Goal: Task Accomplishment & Management: Complete application form

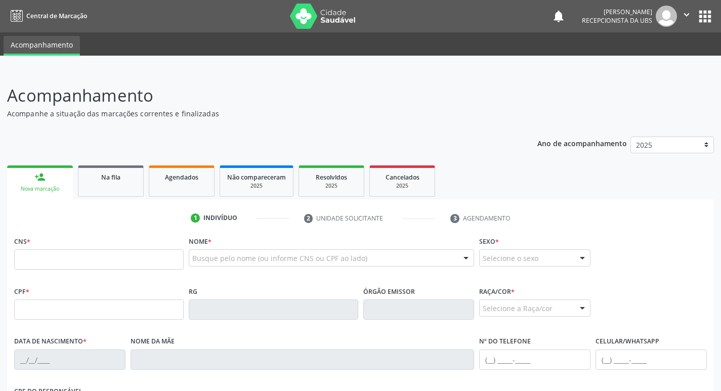
click at [307, 133] on div "Ano de acompanhamento 2025 person_add Nova marcação Na fila Agendados Não compa…" at bounding box center [360, 343] width 707 height 427
click at [193, 172] on div "Agendados" at bounding box center [181, 177] width 51 height 11
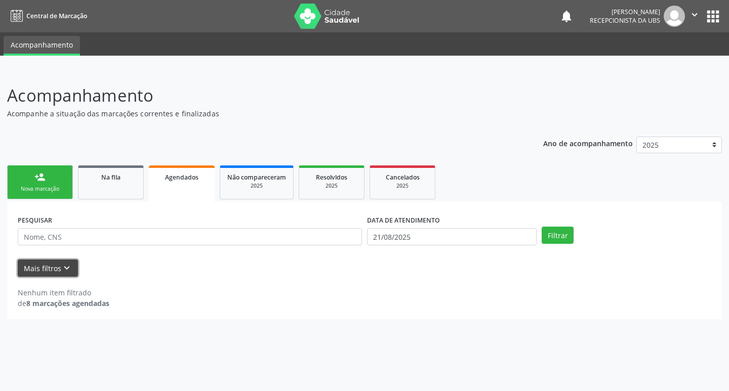
click at [37, 271] on button "Mais filtros keyboard_arrow_down" at bounding box center [48, 269] width 60 height 18
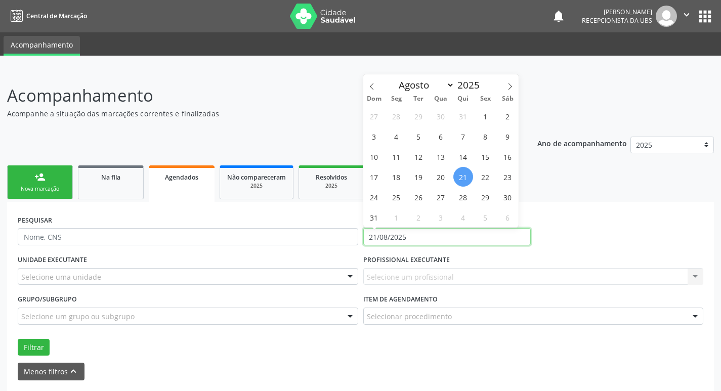
click at [454, 234] on input "21/08/2025" at bounding box center [446, 236] width 167 height 17
click at [484, 110] on span "1" at bounding box center [486, 116] width 20 height 20
type input "0[DATE]"
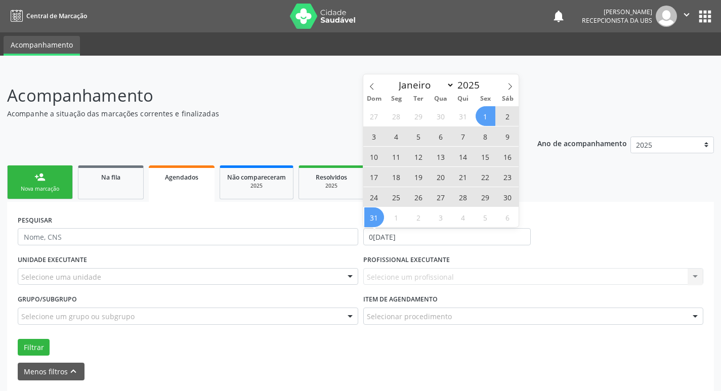
click at [374, 216] on span "31" at bounding box center [374, 217] width 20 height 20
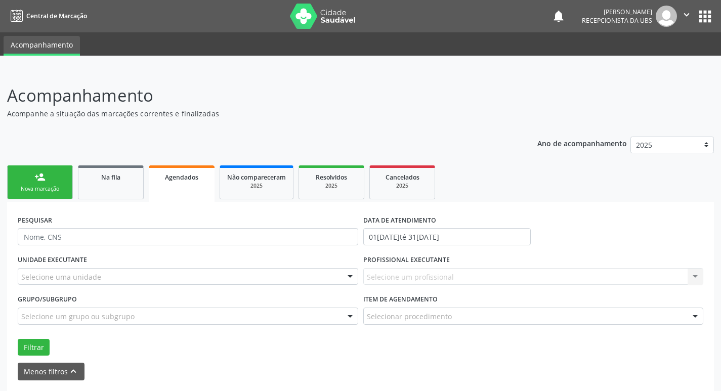
scroll to position [39, 0]
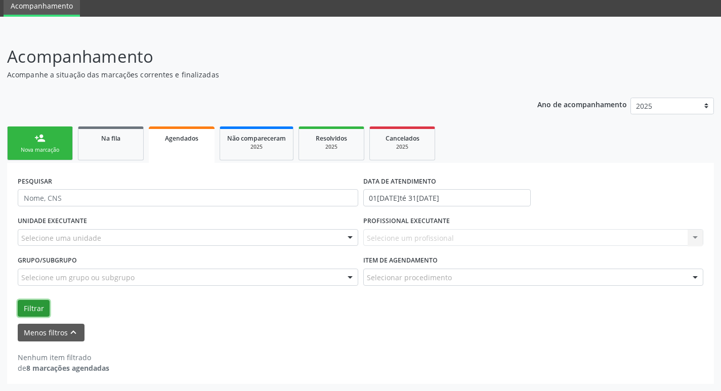
click at [32, 303] on button "Filtrar" at bounding box center [34, 308] width 32 height 17
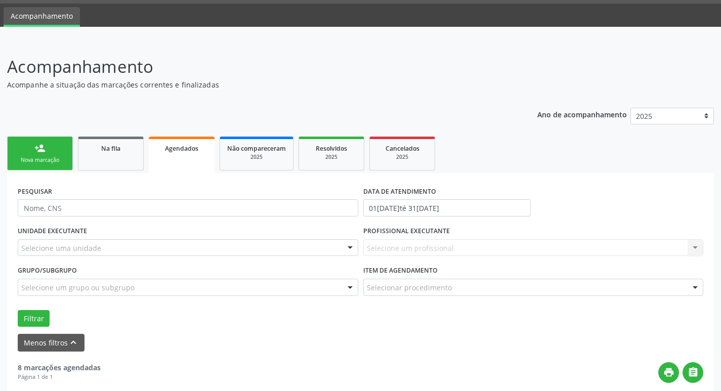
scroll to position [0, 0]
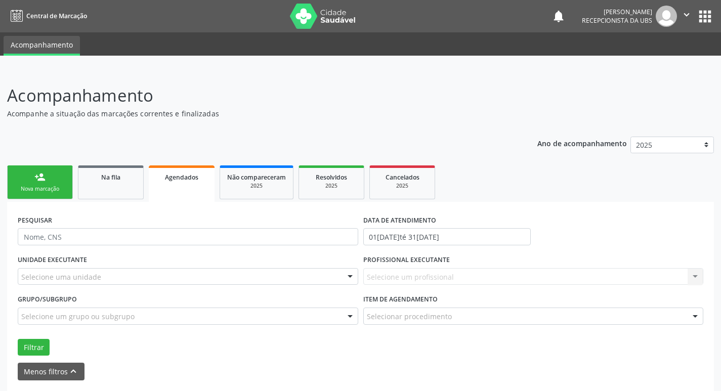
click at [57, 184] on link "person_add Nova marcação" at bounding box center [40, 182] width 66 height 34
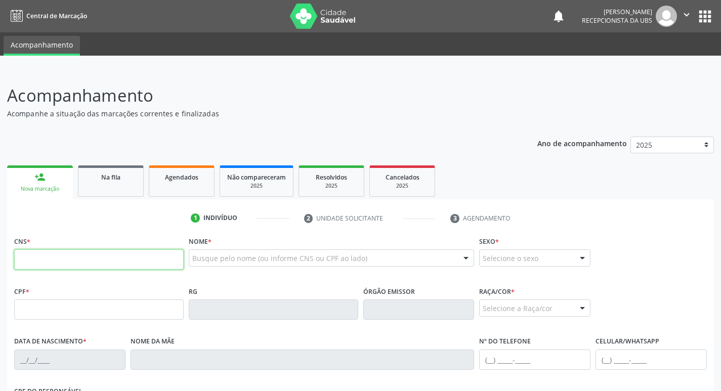
click at [81, 261] on input "text" at bounding box center [98, 259] width 169 height 20
type input "703 4022 2447 4100"
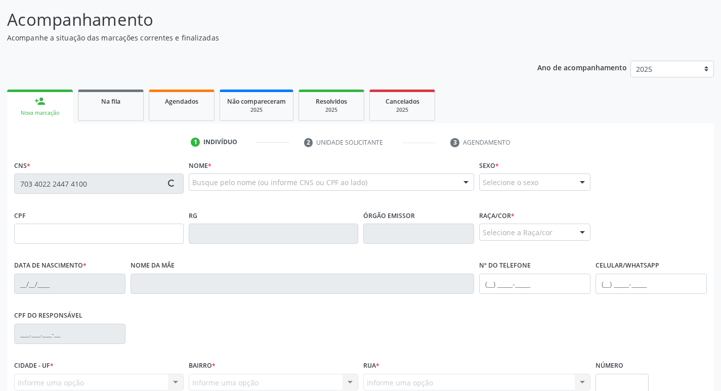
scroll to position [152, 0]
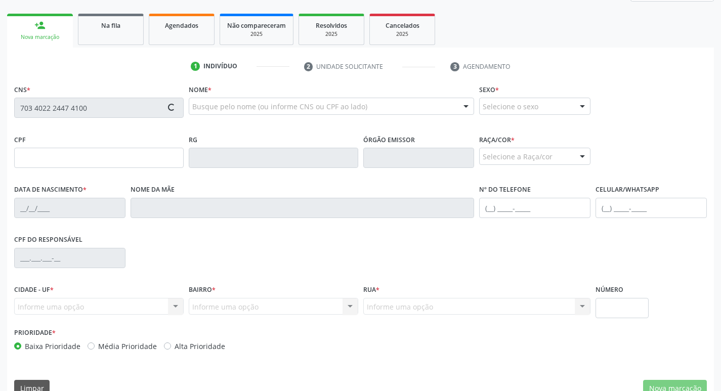
type input "803.927.504-06"
type input "[DATE]"
type input "[PERSON_NAME]"
type input "[PHONE_NUMBER]"
type input "500"
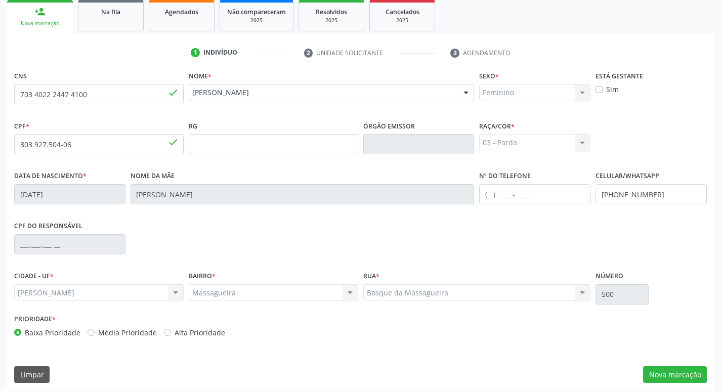
scroll to position [172, 0]
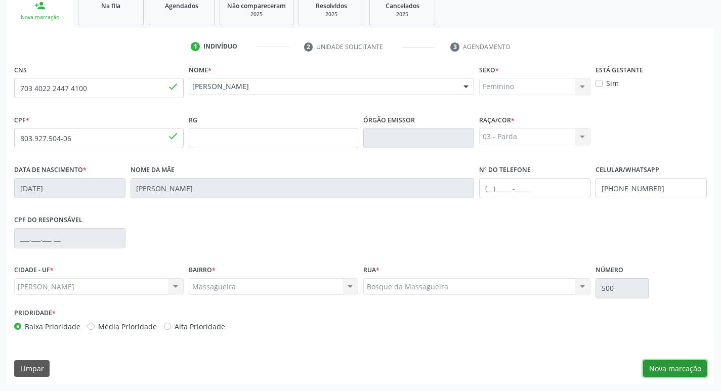
click at [667, 368] on button "Nova marcação" at bounding box center [675, 368] width 64 height 17
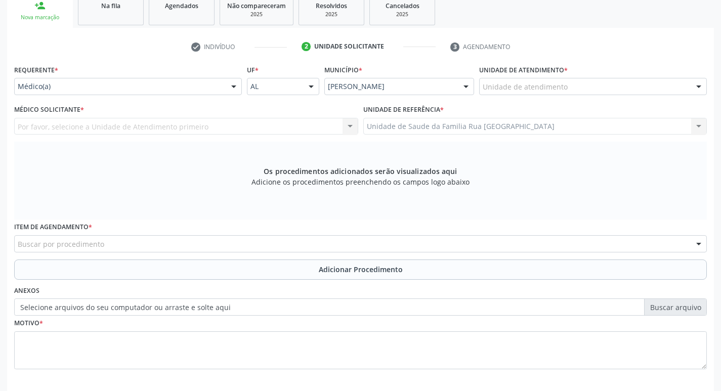
click at [234, 89] on div at bounding box center [233, 86] width 15 height 17
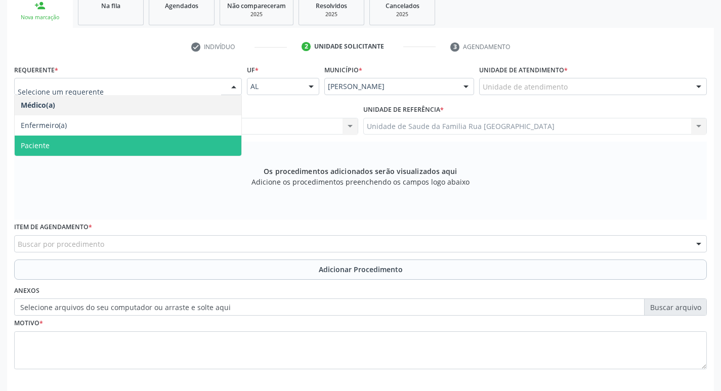
click at [125, 141] on span "Paciente" at bounding box center [128, 146] width 227 height 20
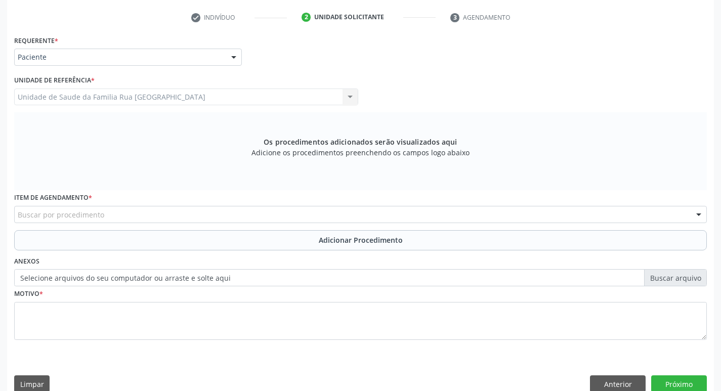
scroll to position [217, 0]
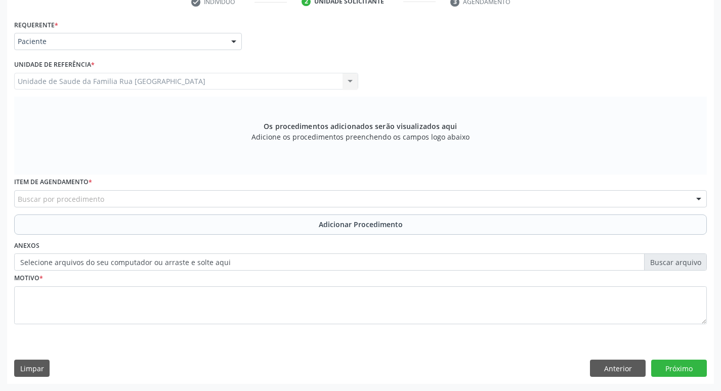
click at [165, 201] on div "Buscar por procedimento" at bounding box center [360, 198] width 693 height 17
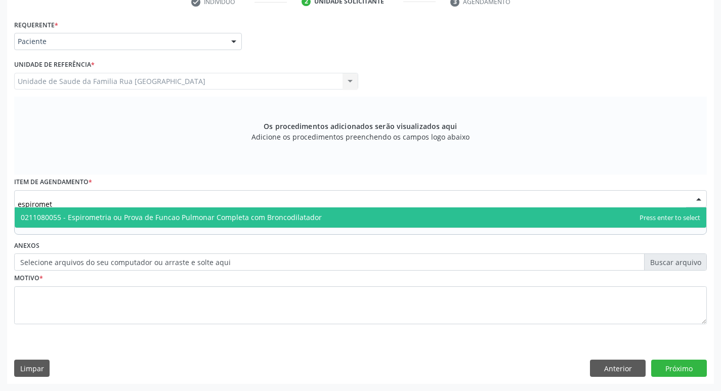
type input "espirometr"
click at [164, 220] on span "0211080055 - Espirometria ou Prova de Funcao Pulmonar Completa com Broncodilata…" at bounding box center [171, 217] width 301 height 10
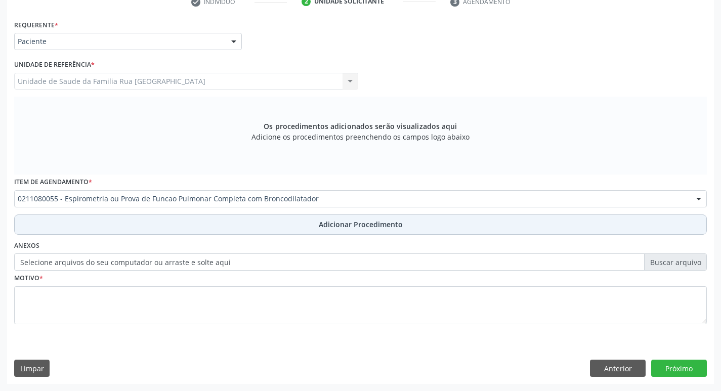
click at [380, 226] on span "Adicionar Procedimento" at bounding box center [361, 224] width 84 height 11
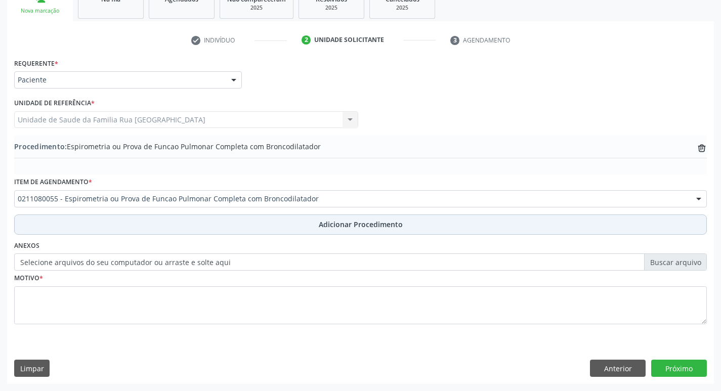
scroll to position [178, 0]
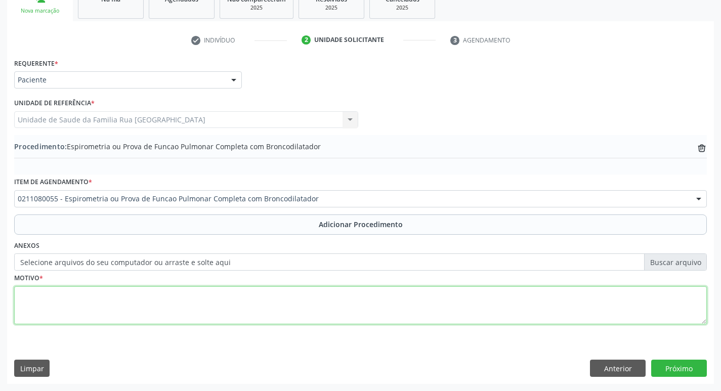
click at [84, 300] on textarea at bounding box center [360, 305] width 693 height 38
click at [29, 296] on textarea "didpineia a esclarecer." at bounding box center [360, 305] width 693 height 38
drag, startPoint x: 36, startPoint y: 295, endPoint x: 96, endPoint y: 293, distance: 59.7
drag, startPoint x: 96, startPoint y: 293, endPoint x: 77, endPoint y: 296, distance: 19.5
type textarea "dispineia a esclarecer."
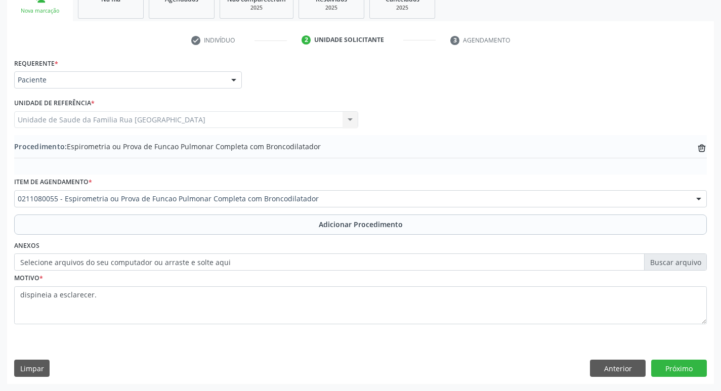
drag, startPoint x: 77, startPoint y: 296, endPoint x: 110, endPoint y: 336, distance: 52.1
click at [110, 336] on div "Motivo * dispineia a esclarecer." at bounding box center [361, 305] width 698 height 68
drag, startPoint x: 77, startPoint y: 295, endPoint x: 154, endPoint y: 330, distance: 84.2
click at [154, 330] on fieldset "Motivo * dispineia a esclarecer." at bounding box center [360, 301] width 693 height 61
click at [672, 373] on button "Próximo" at bounding box center [679, 368] width 56 height 17
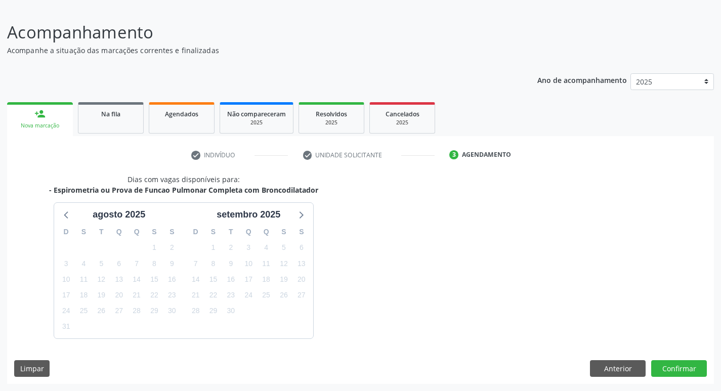
scroll to position [93, 0]
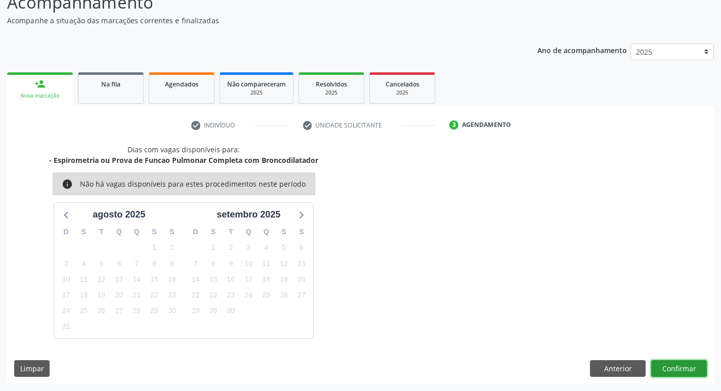
click at [671, 370] on button "Confirmar" at bounding box center [679, 368] width 56 height 17
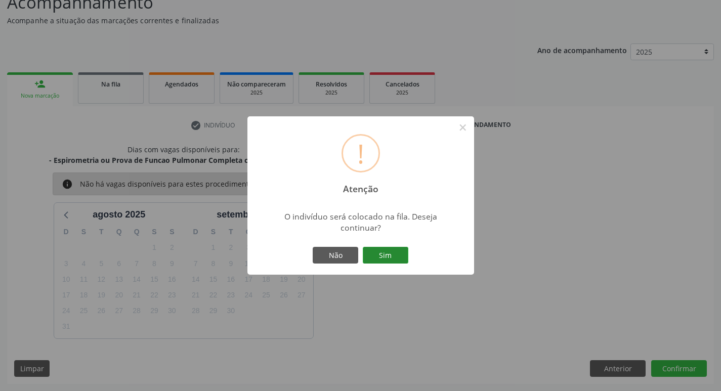
click at [385, 254] on button "Sim" at bounding box center [386, 255] width 46 height 17
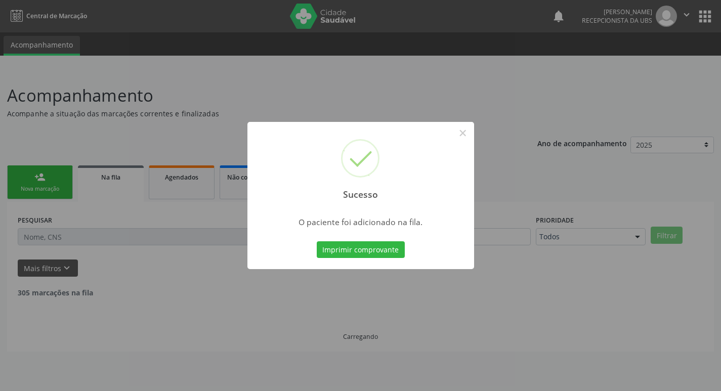
scroll to position [0, 0]
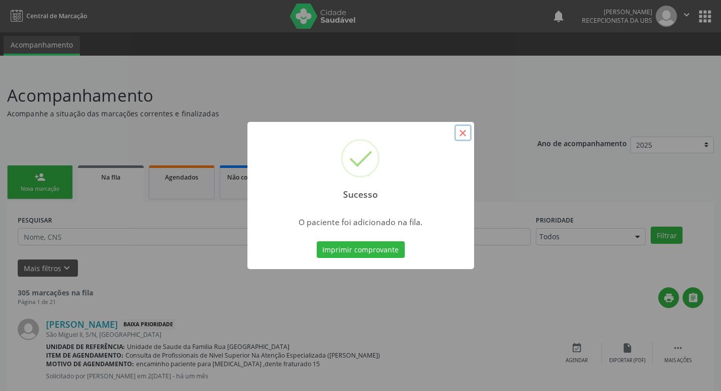
click at [467, 135] on button "×" at bounding box center [462, 132] width 17 height 17
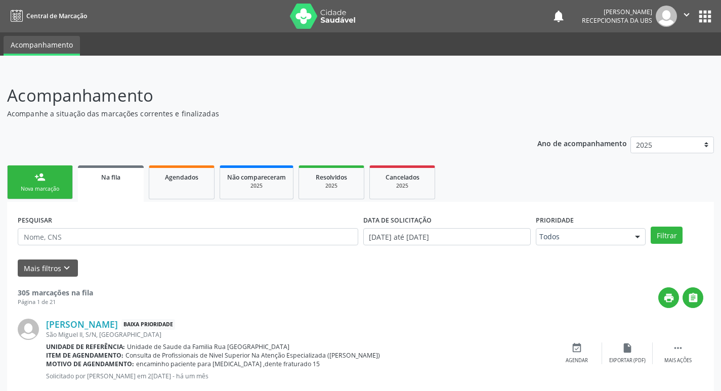
click at [50, 185] on link "person_add Nova marcação" at bounding box center [40, 182] width 66 height 34
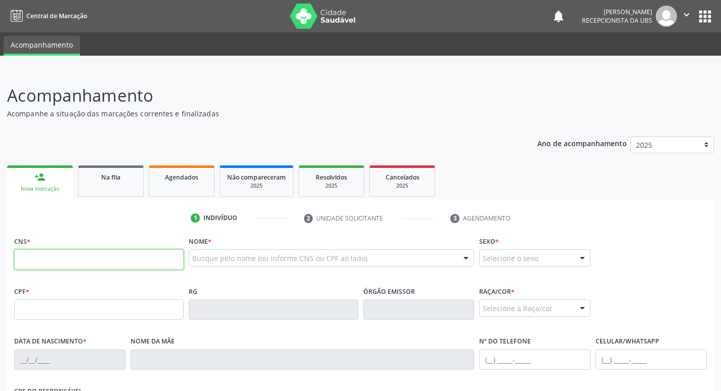
click at [79, 262] on input "text" at bounding box center [98, 259] width 169 height 20
type input "700 0064 6841 3804"
type input "470.109.834-53"
type input "[DATE]"
type input "[PERSON_NAME]"
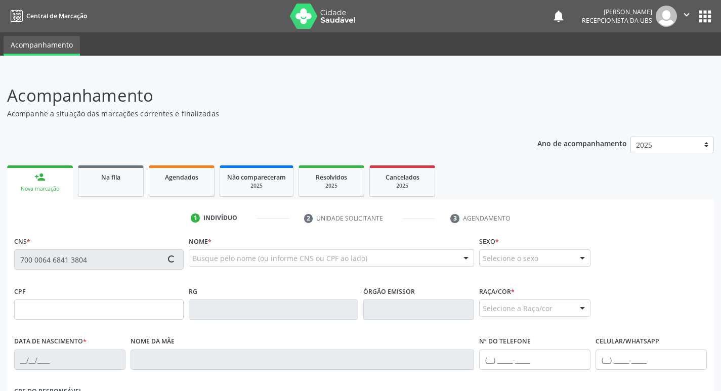
type input "[PHONE_NUMBER]"
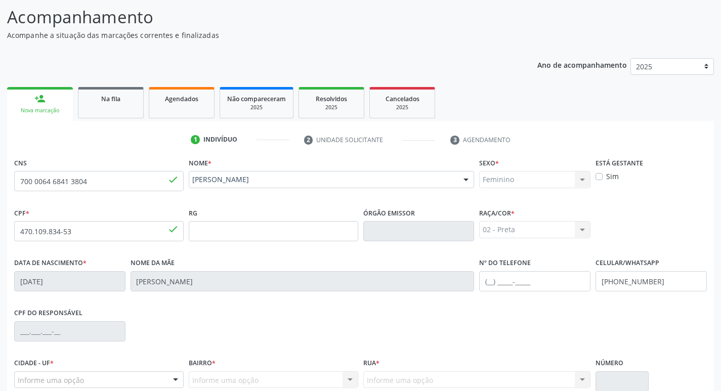
scroll to position [172, 0]
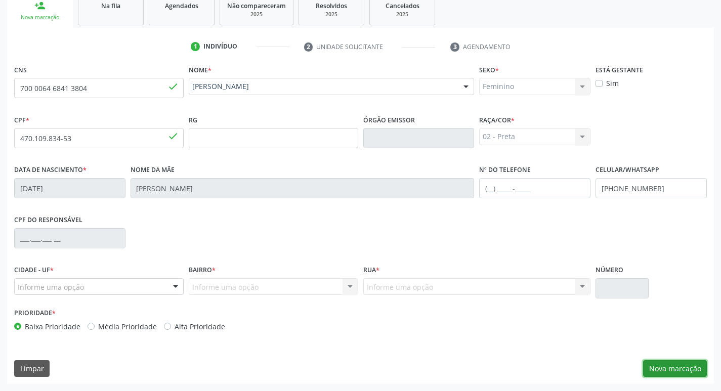
click at [673, 369] on button "Nova marcação" at bounding box center [675, 368] width 64 height 17
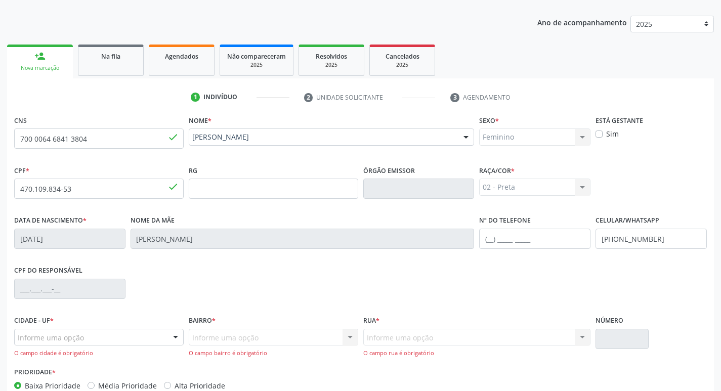
scroll to position [180, 0]
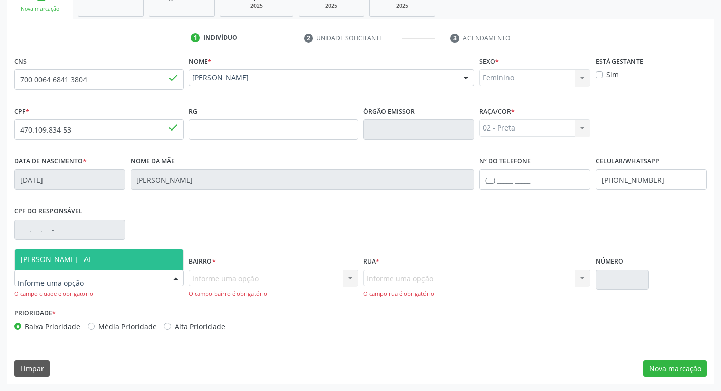
click at [174, 279] on div at bounding box center [175, 278] width 15 height 17
click at [145, 255] on span "[PERSON_NAME] - AL" at bounding box center [99, 259] width 168 height 20
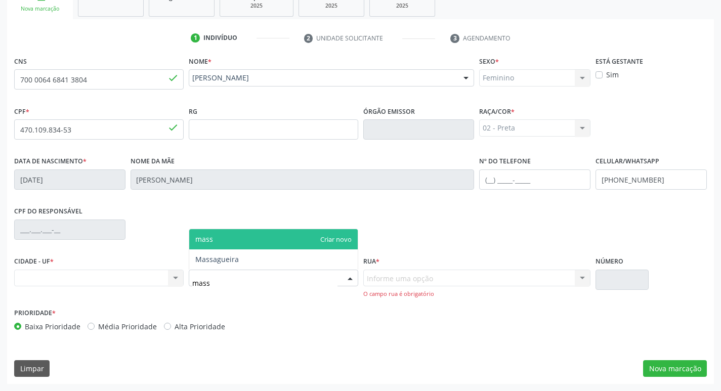
type input "massa"
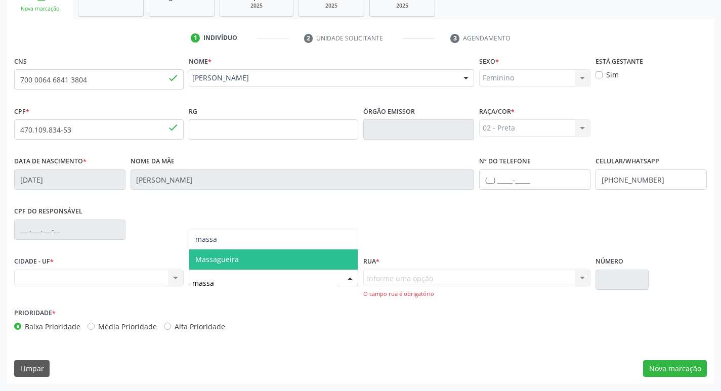
click at [241, 263] on span "Massagueira" at bounding box center [273, 259] width 168 height 20
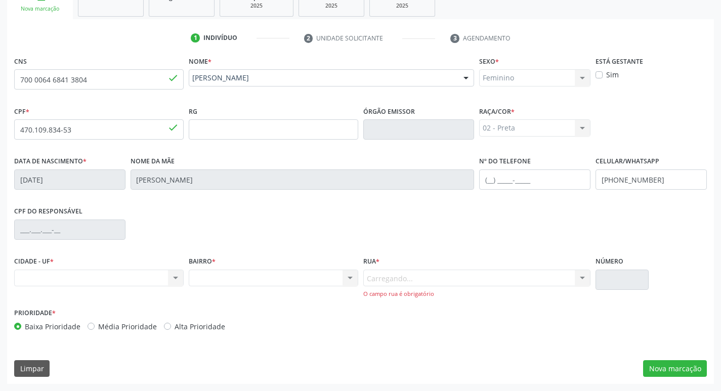
scroll to position [172, 0]
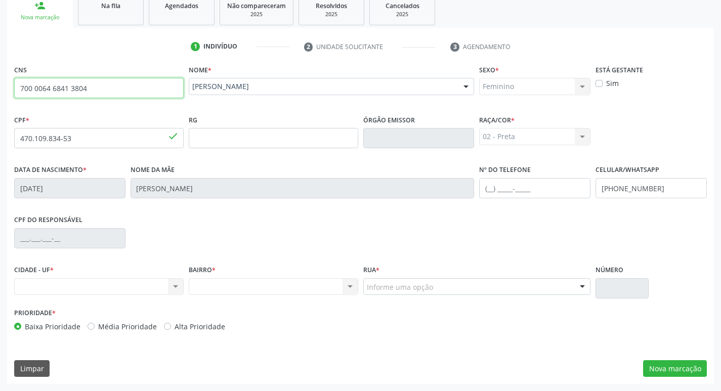
drag, startPoint x: 25, startPoint y: 87, endPoint x: 56, endPoint y: 87, distance: 30.4
click at [52, 86] on input "700 0064 6841 3804" at bounding box center [98, 88] width 169 height 20
drag, startPoint x: 94, startPoint y: 93, endPoint x: 100, endPoint y: 92, distance: 6.2
click at [100, 92] on input "700 0064 6841 3804" at bounding box center [98, 88] width 169 height 20
click at [19, 87] on input "700 0064 6841 3804" at bounding box center [98, 88] width 169 height 20
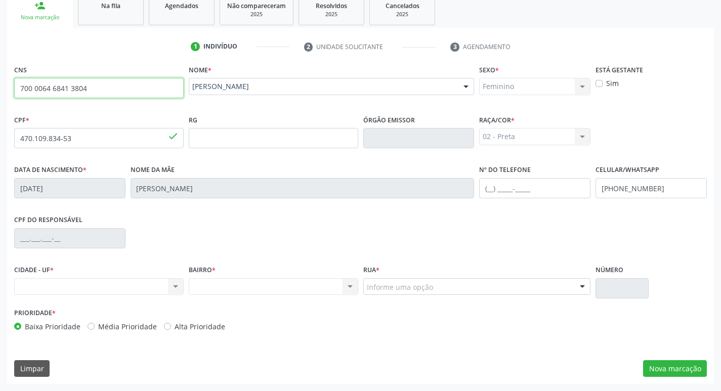
click at [19, 87] on input "700 0064 6841 3804" at bounding box center [98, 88] width 169 height 20
click at [175, 287] on div "Nenhum resultado encontrado para: " " Não há nenhuma opção para ser exibida." at bounding box center [98, 286] width 169 height 17
click at [221, 237] on div "CPF do responsável" at bounding box center [361, 237] width 698 height 50
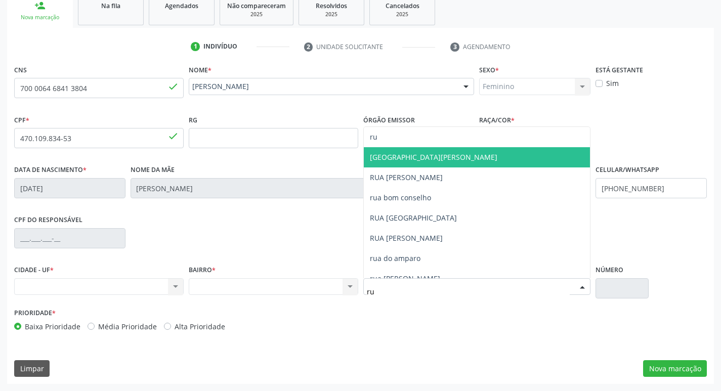
type input "r"
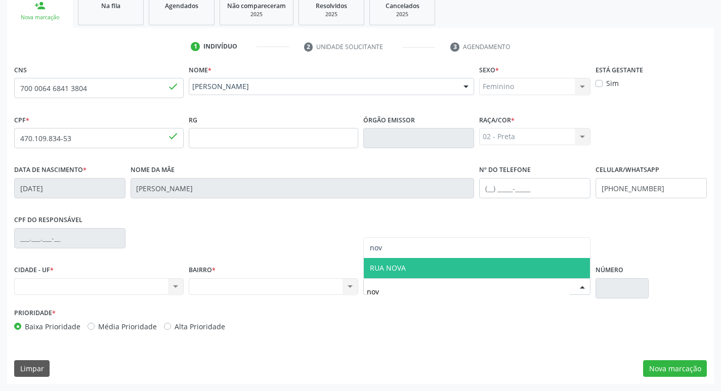
type input "nova"
click at [416, 275] on span "RUA NOVA" at bounding box center [477, 268] width 227 height 20
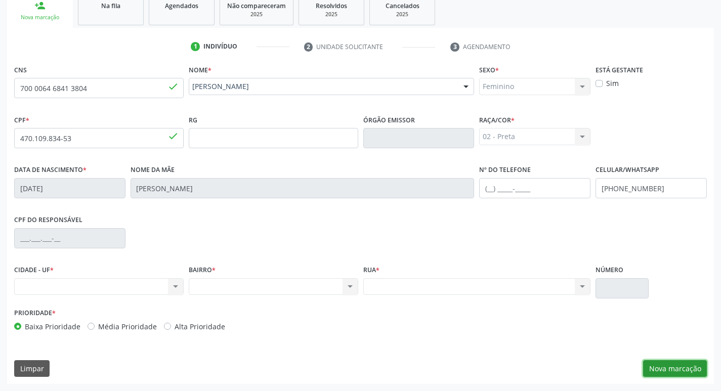
click at [672, 376] on button "Nova marcação" at bounding box center [675, 368] width 64 height 17
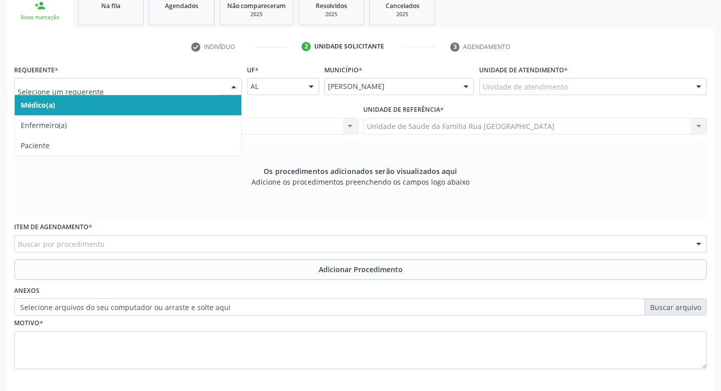
click at [237, 86] on div at bounding box center [233, 86] width 15 height 17
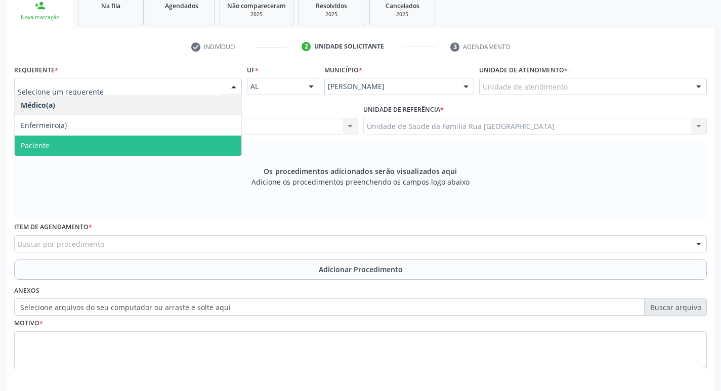
click at [121, 142] on span "Paciente" at bounding box center [128, 146] width 227 height 20
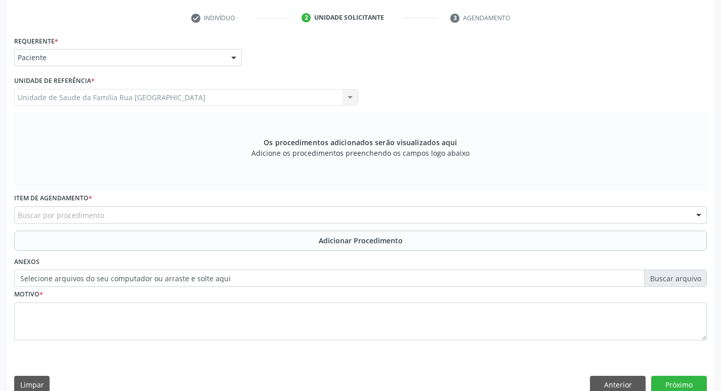
scroll to position [217, 0]
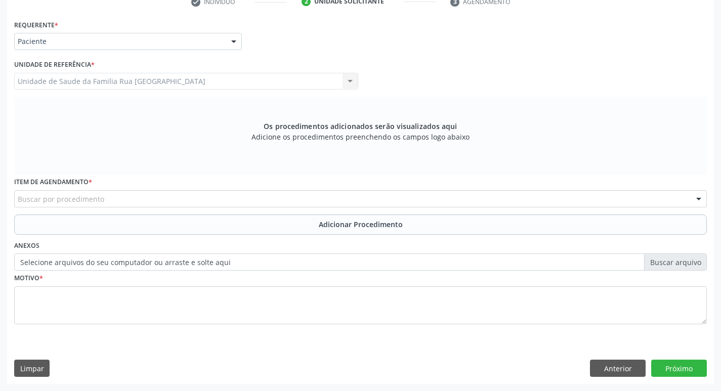
click at [176, 197] on div "Buscar por procedimento" at bounding box center [360, 198] width 693 height 17
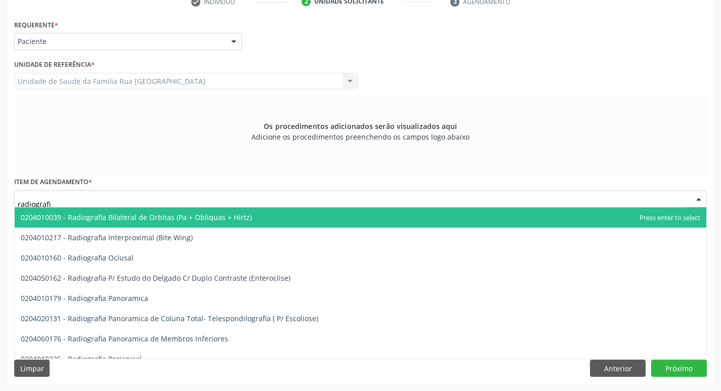
type input "radiografia"
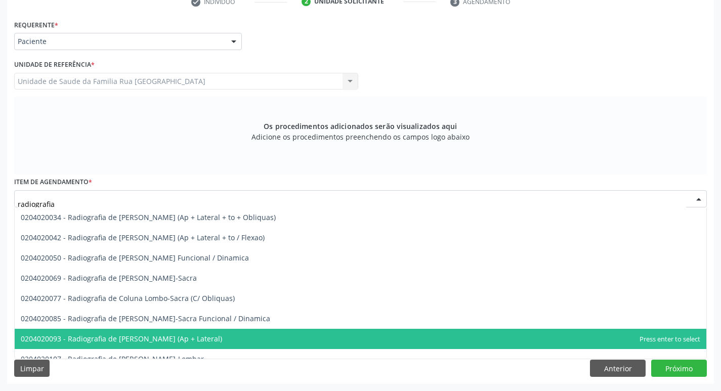
scroll to position [557, 0]
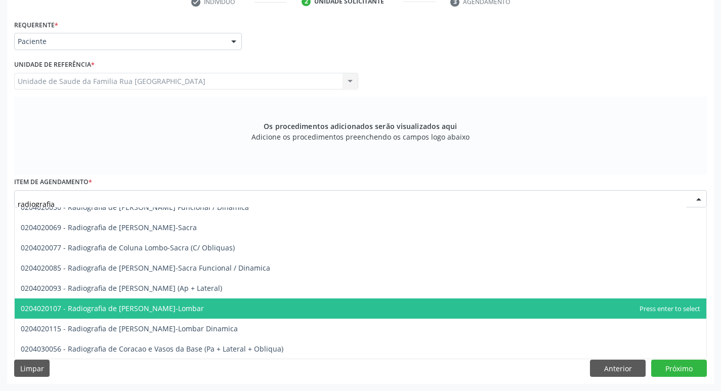
click at [188, 309] on span "0204020107 - Radiografia de [PERSON_NAME]-Lombar" at bounding box center [112, 309] width 183 height 10
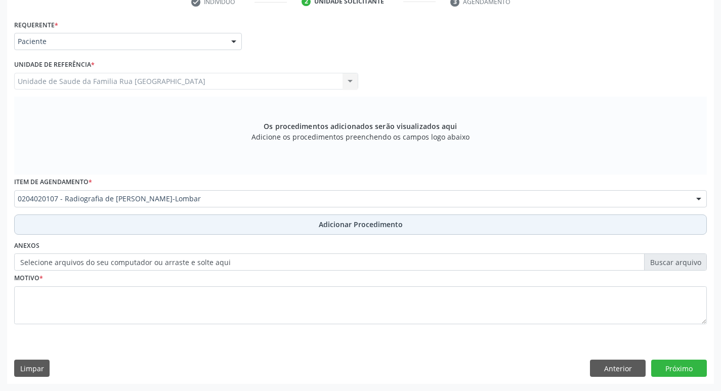
click at [335, 225] on span "Adicionar Procedimento" at bounding box center [361, 224] width 84 height 11
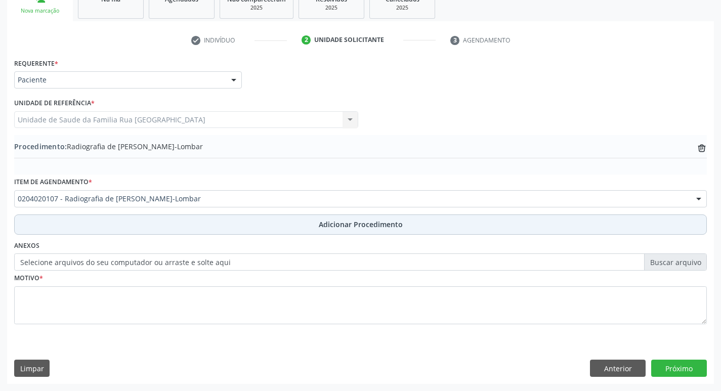
scroll to position [178, 0]
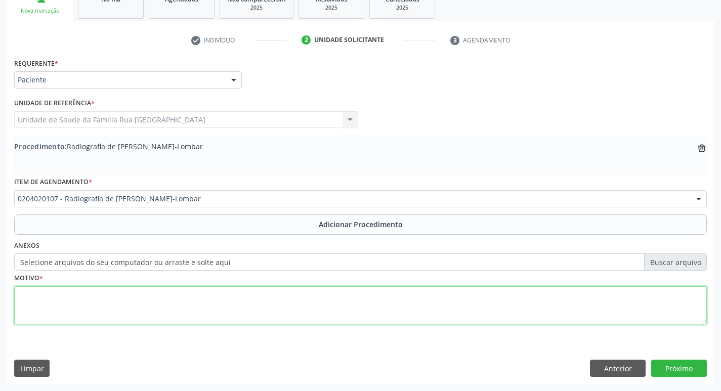
click at [138, 312] on textarea at bounding box center [360, 305] width 693 height 38
type textarea "dor, avaliar."
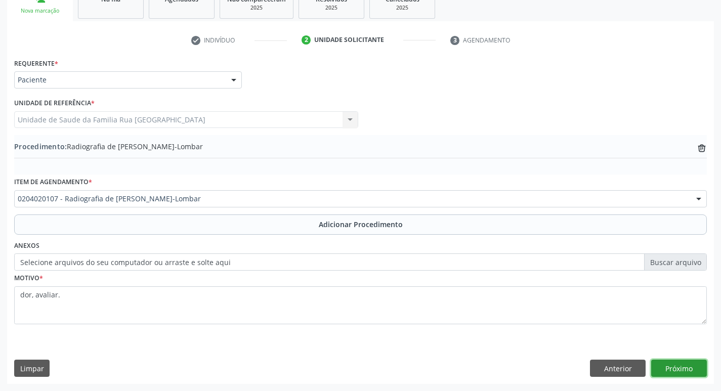
click at [668, 375] on button "Próximo" at bounding box center [679, 368] width 56 height 17
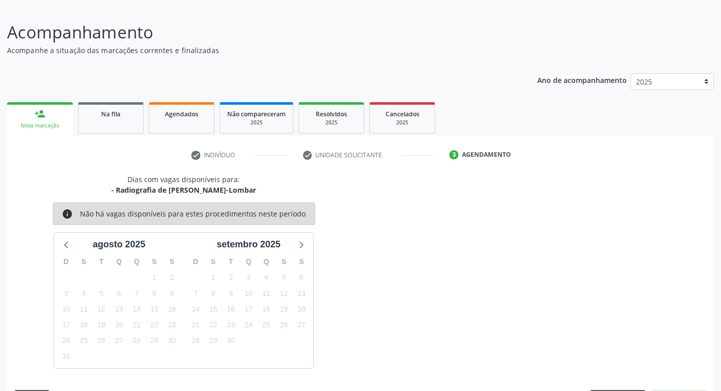
scroll to position [93, 0]
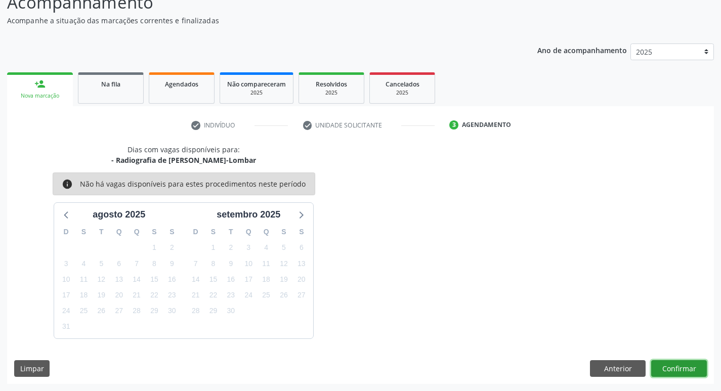
click at [669, 375] on button "Confirmar" at bounding box center [679, 368] width 56 height 17
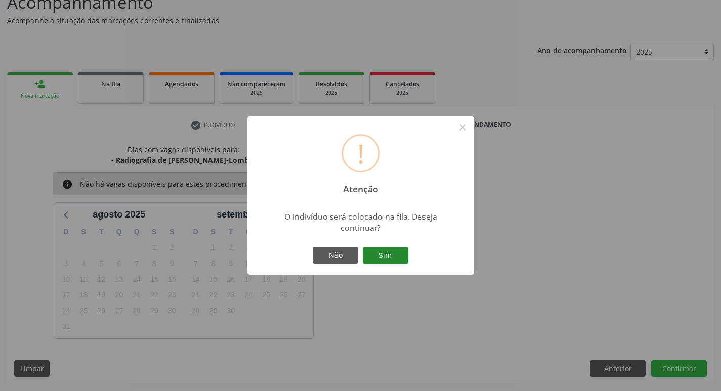
click at [381, 249] on button "Sim" at bounding box center [386, 255] width 46 height 17
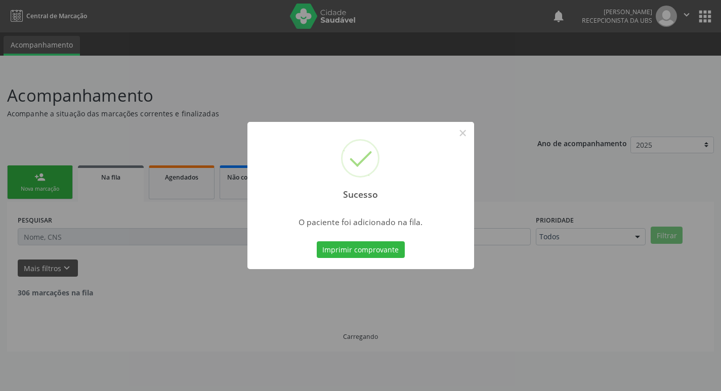
scroll to position [0, 0]
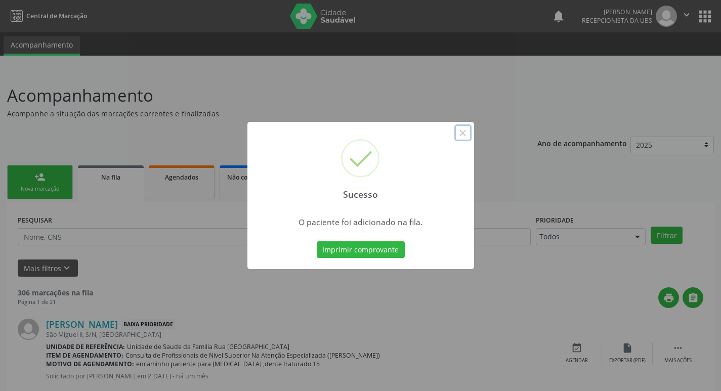
click at [463, 135] on button "×" at bounding box center [462, 132] width 17 height 17
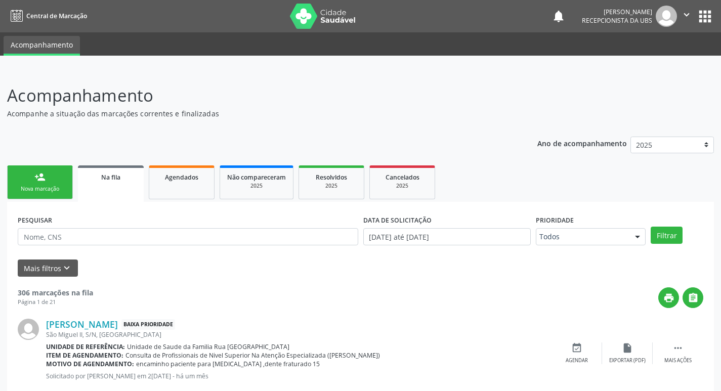
click at [57, 196] on link "person_add Nova marcação" at bounding box center [40, 182] width 66 height 34
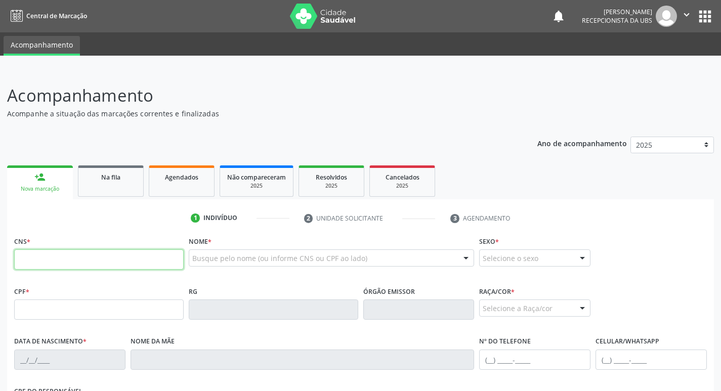
click at [95, 261] on input "text" at bounding box center [98, 259] width 169 height 20
type input "700 7029 3970 3270"
type input "2[DATE]"
type input "[PERSON_NAME]"
type input "[PHONE_NUMBER]"
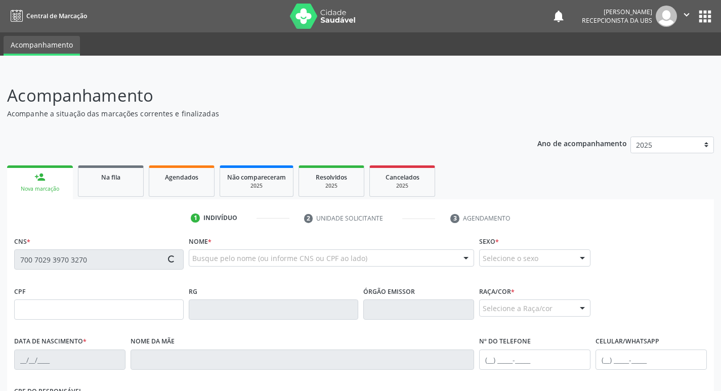
type input "S/N"
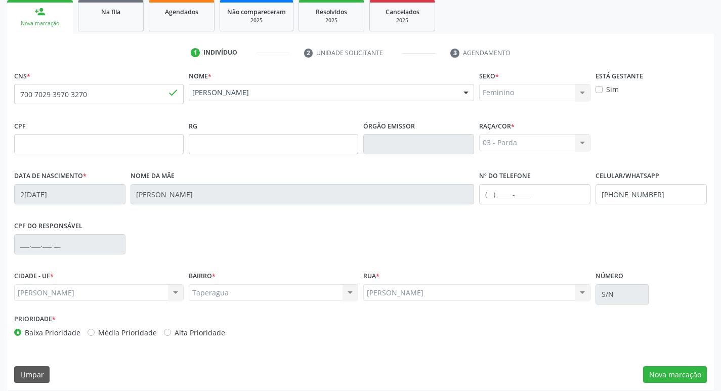
scroll to position [172, 0]
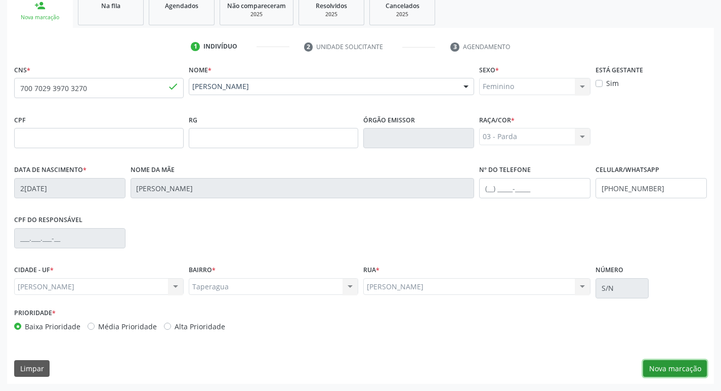
click at [682, 373] on button "Nova marcação" at bounding box center [675, 368] width 64 height 17
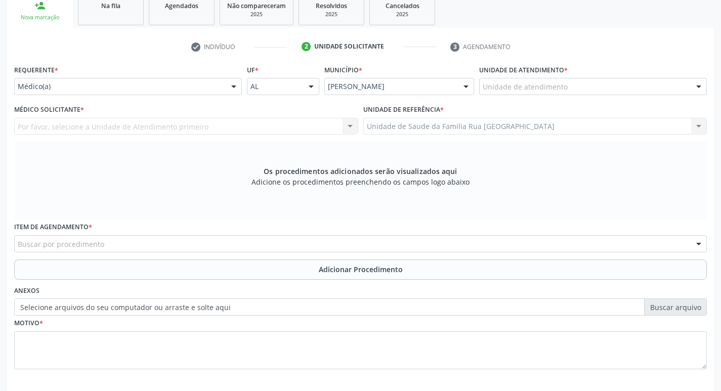
click at [235, 88] on div at bounding box center [233, 86] width 15 height 17
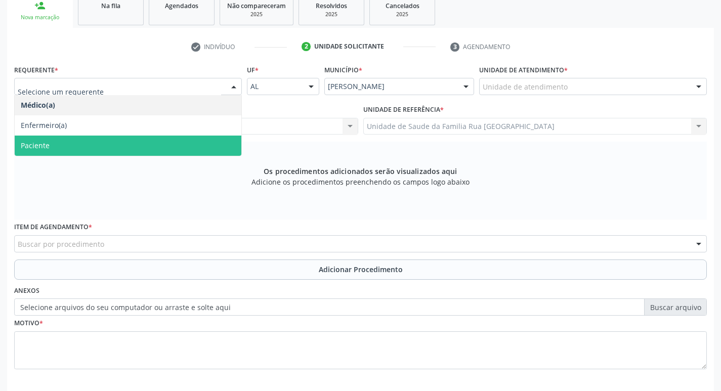
click at [111, 139] on span "Paciente" at bounding box center [128, 146] width 227 height 20
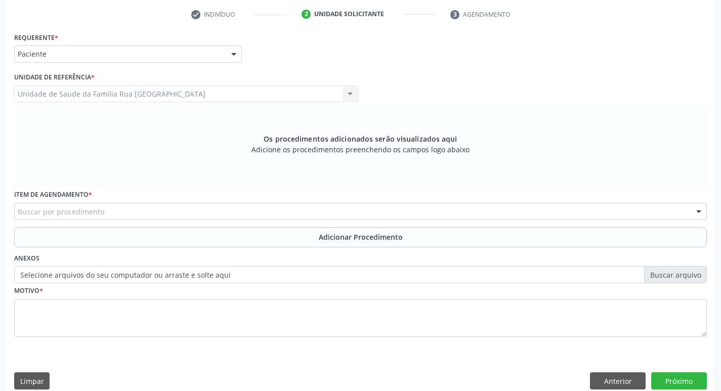
scroll to position [217, 0]
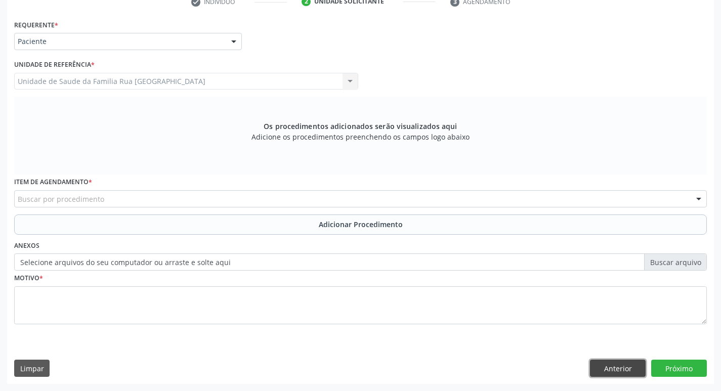
click at [624, 363] on button "Anterior" at bounding box center [618, 368] width 56 height 17
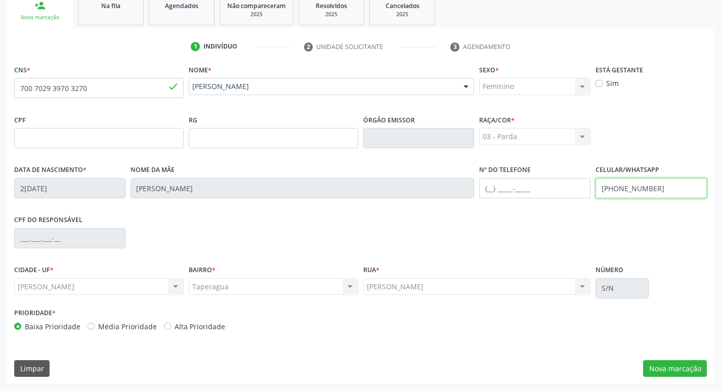
click at [668, 185] on input "[PHONE_NUMBER]" at bounding box center [650, 188] width 111 height 20
type input "[PHONE_NUMBER]"
click at [666, 367] on button "Nova marcação" at bounding box center [675, 368] width 64 height 17
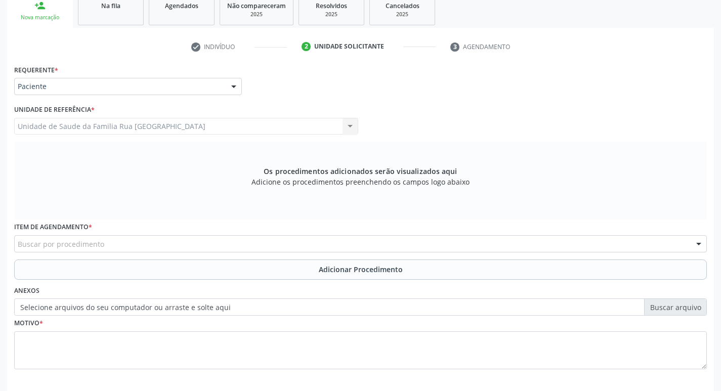
scroll to position [217, 0]
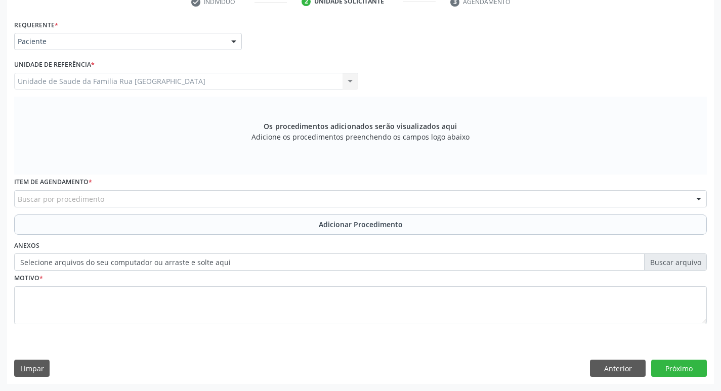
click at [240, 200] on div "Buscar por procedimento" at bounding box center [360, 198] width 693 height 17
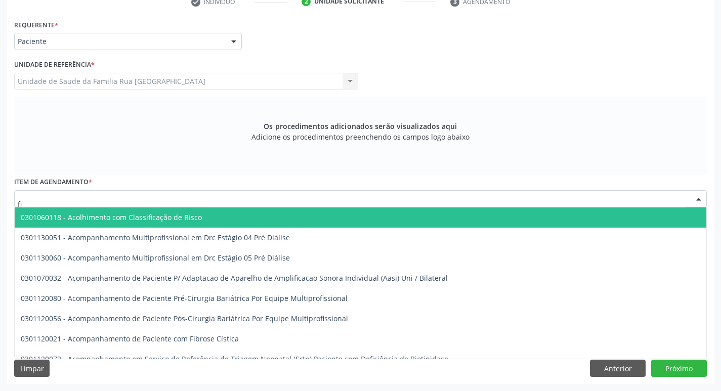
type input "f"
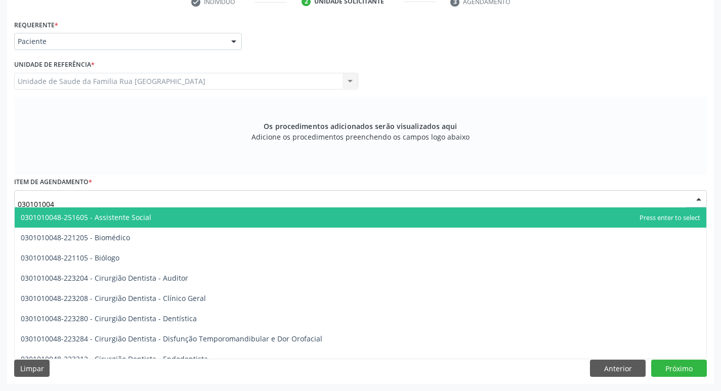
type input "0301010048"
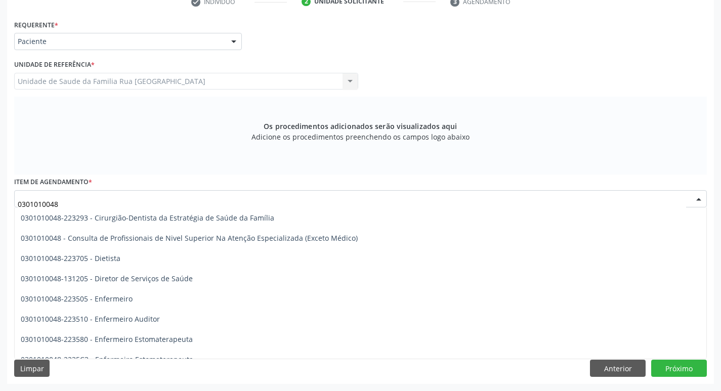
scroll to position [506, 0]
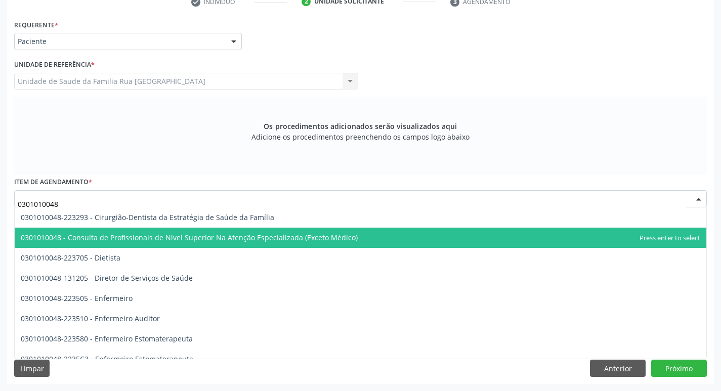
click at [237, 238] on span "0301010048 - Consulta de Profissionais de Nivel Superior Na Atenção Especializa…" at bounding box center [189, 238] width 337 height 10
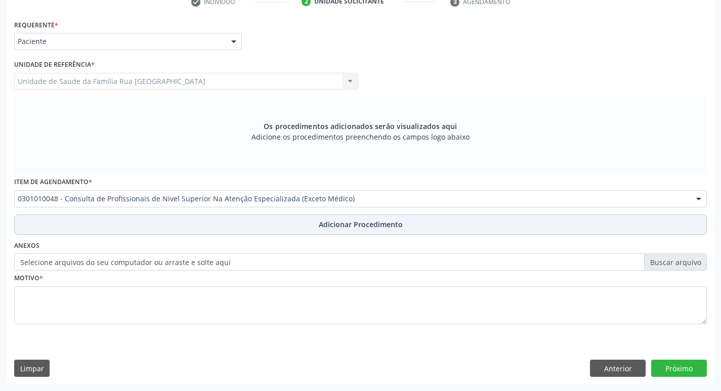
click at [337, 222] on span "Adicionar Procedimento" at bounding box center [361, 224] width 84 height 11
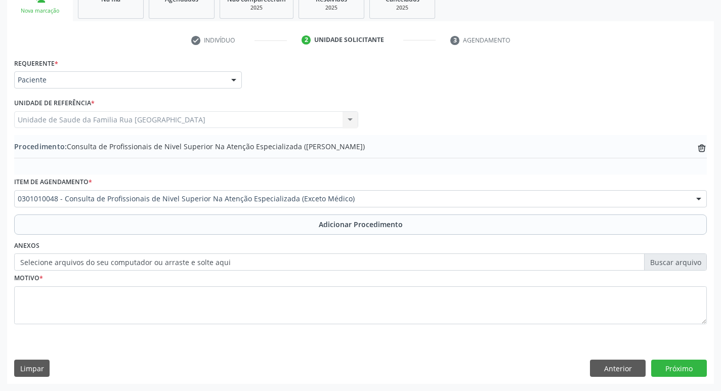
scroll to position [178, 0]
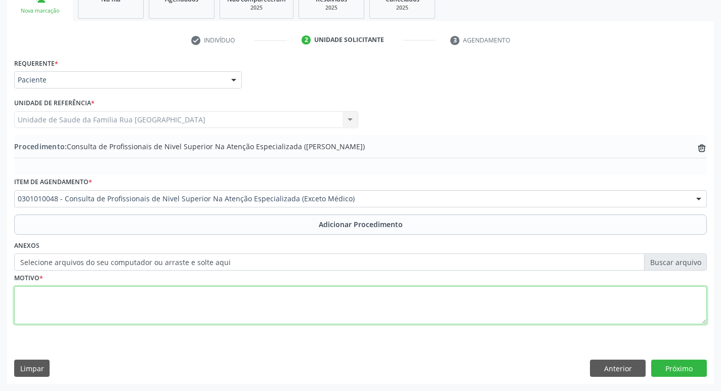
click at [148, 294] on textarea at bounding box center [360, 305] width 693 height 38
type textarea "f"
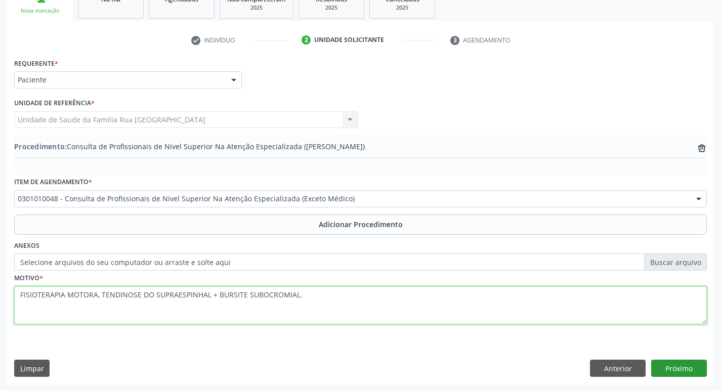
type textarea "FISIOTERAPIA MOTORA, TENDINOSE DO SUPRAESPINHAL + BURSITE SUBOCROMIAL."
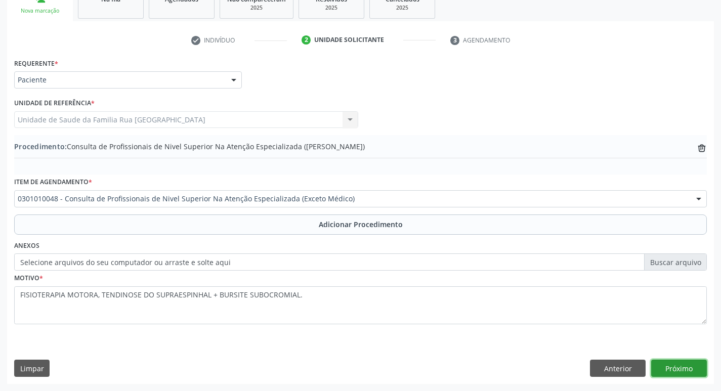
click at [676, 371] on button "Próximo" at bounding box center [679, 368] width 56 height 17
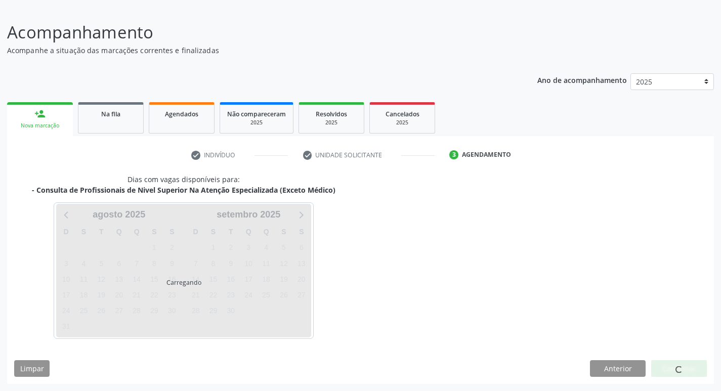
scroll to position [93, 0]
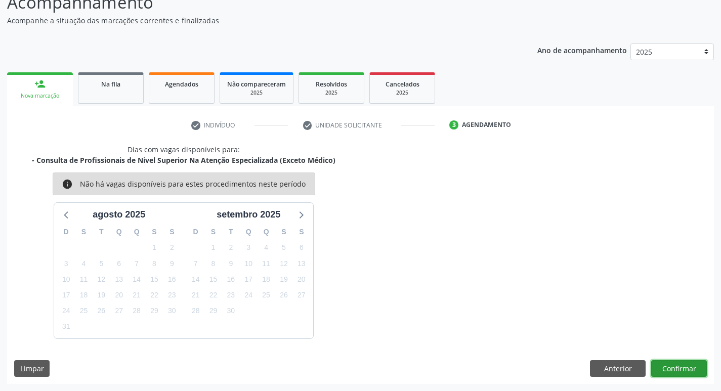
click at [676, 371] on button "Confirmar" at bounding box center [679, 368] width 56 height 17
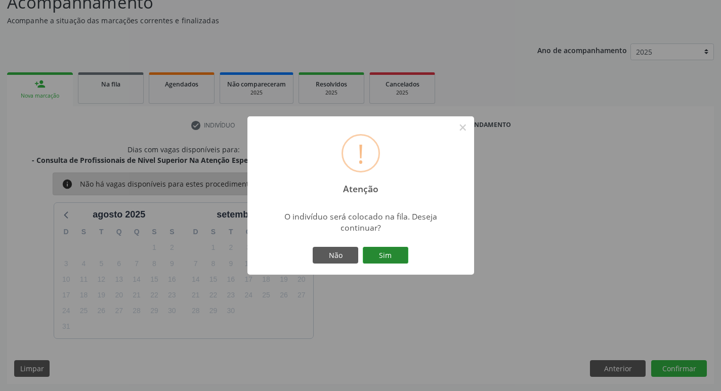
click at [377, 258] on button "Sim" at bounding box center [386, 255] width 46 height 17
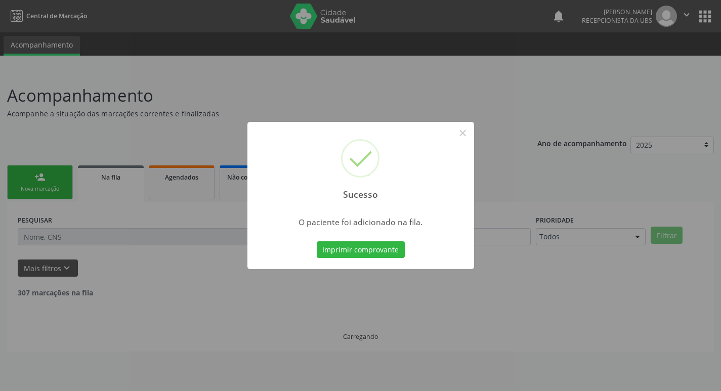
scroll to position [0, 0]
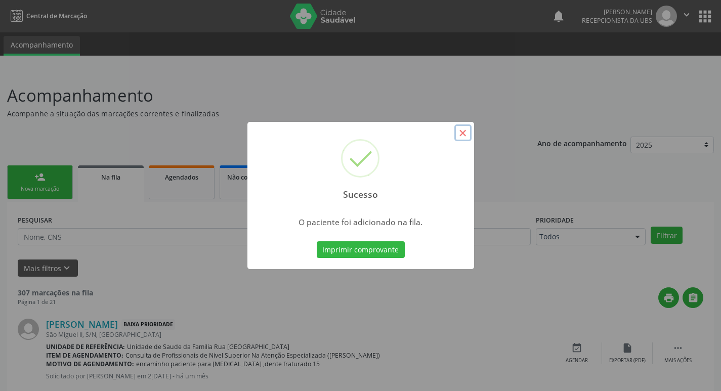
click at [467, 135] on button "×" at bounding box center [462, 132] width 17 height 17
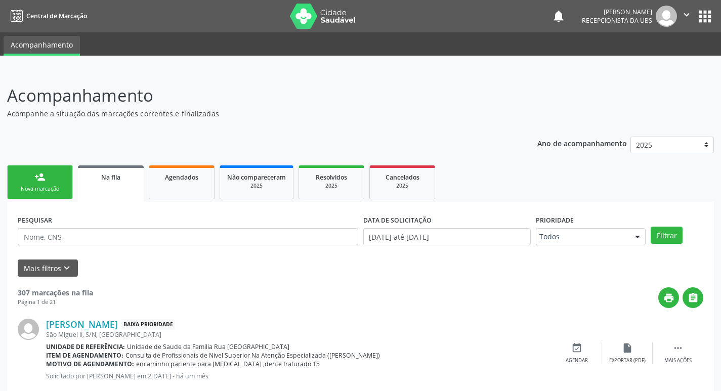
click at [48, 191] on div "Nova marcação" at bounding box center [40, 189] width 51 height 8
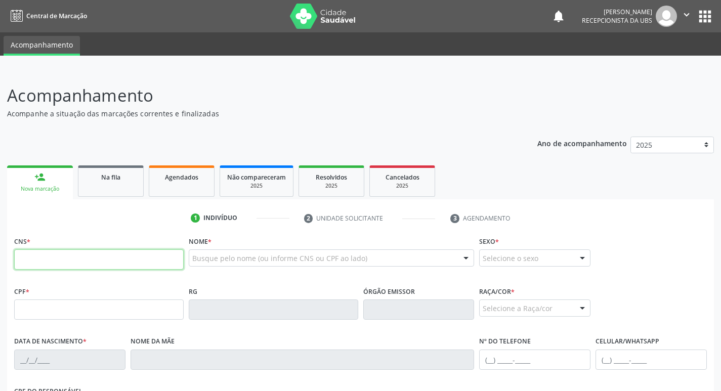
click at [107, 261] on input "text" at bounding box center [98, 259] width 169 height 20
type input "700 7029 3970 3270"
type input "2[DATE]"
type input "[PERSON_NAME]"
type input "[PHONE_NUMBER]"
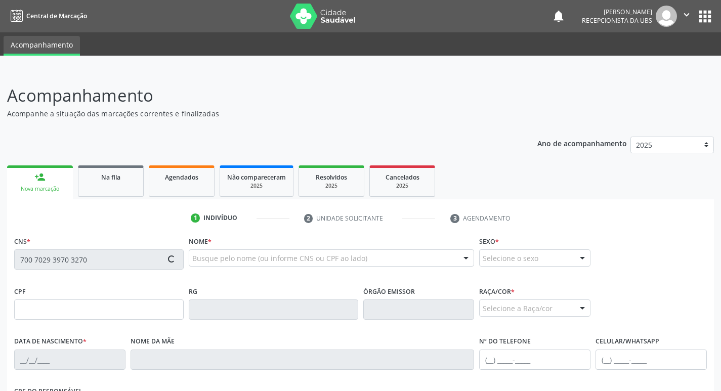
type input "S/N"
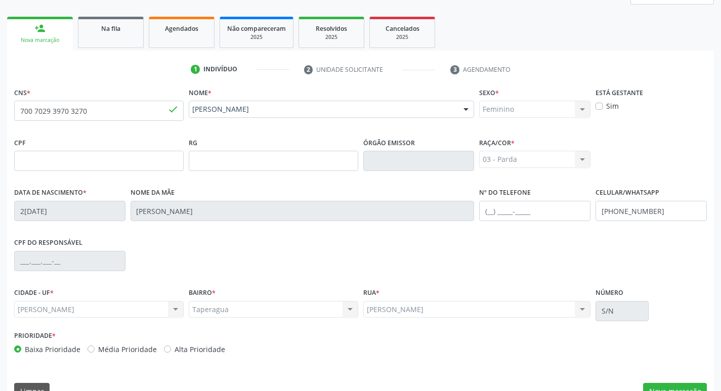
scroll to position [172, 0]
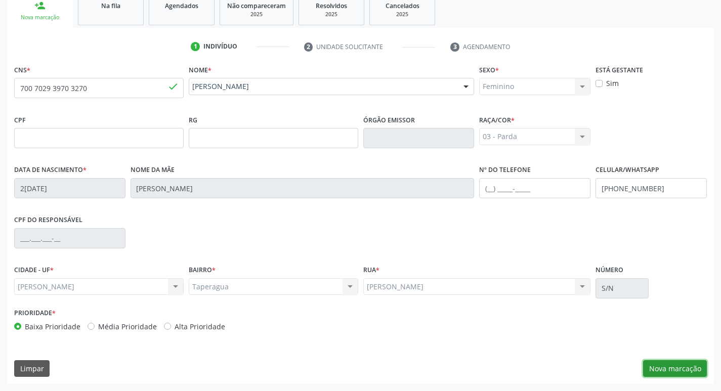
click at [656, 369] on button "Nova marcação" at bounding box center [675, 368] width 64 height 17
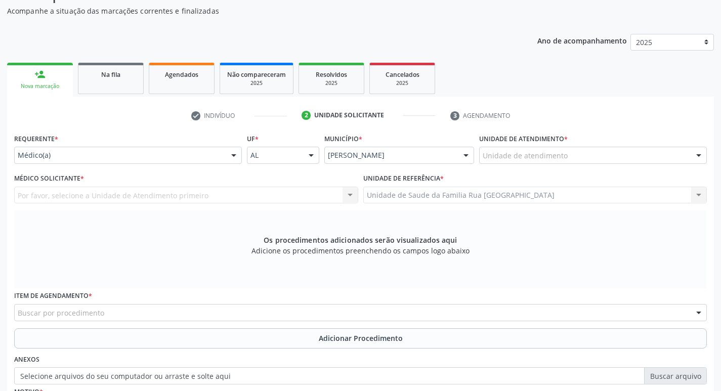
scroll to position [121, 0]
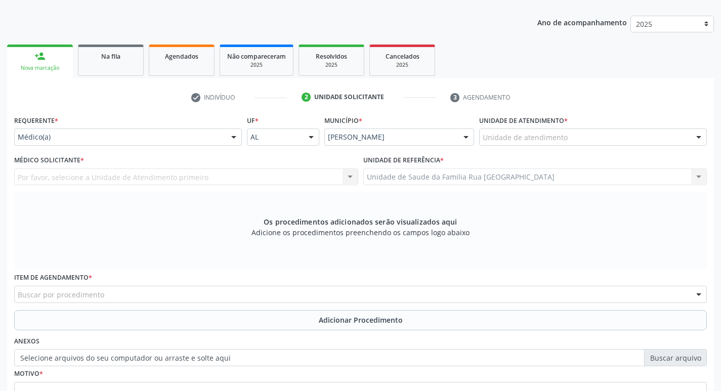
click at [234, 138] on div at bounding box center [233, 137] width 15 height 17
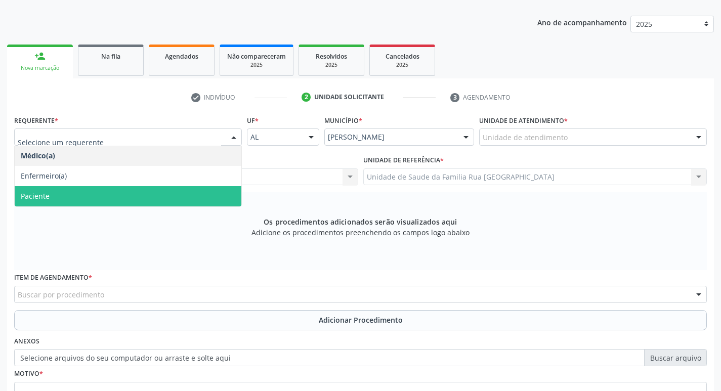
click at [102, 186] on span "Paciente" at bounding box center [128, 196] width 227 height 20
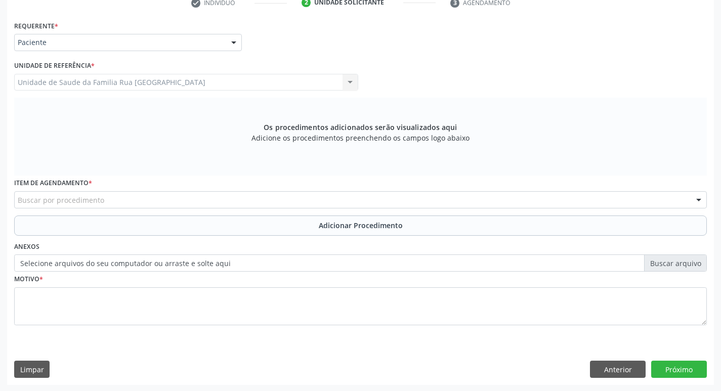
scroll to position [217, 0]
click at [146, 202] on div "Buscar por procedimento" at bounding box center [360, 198] width 693 height 17
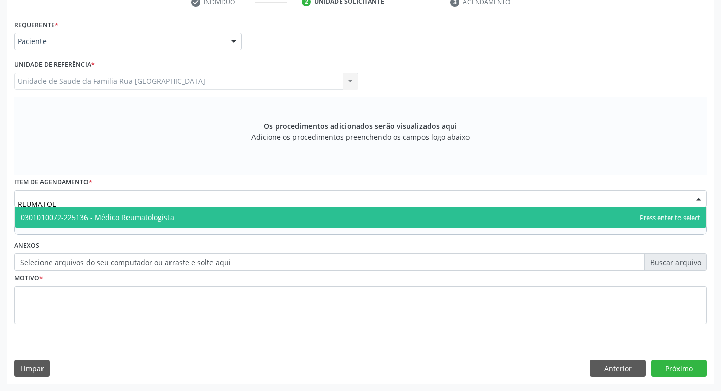
type input "REUMATOLO"
click at [144, 215] on span "0301010072-225136 - Médico Reumatologista" at bounding box center [97, 217] width 153 height 10
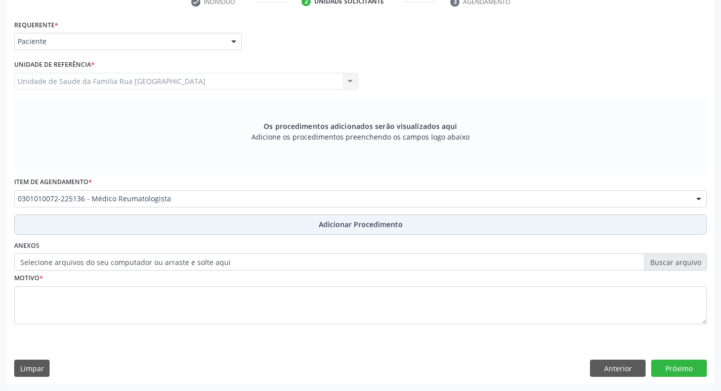
click at [324, 221] on span "Adicionar Procedimento" at bounding box center [361, 224] width 84 height 11
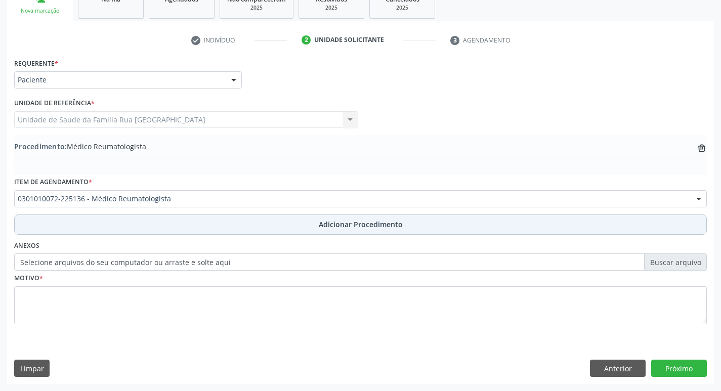
scroll to position [178, 0]
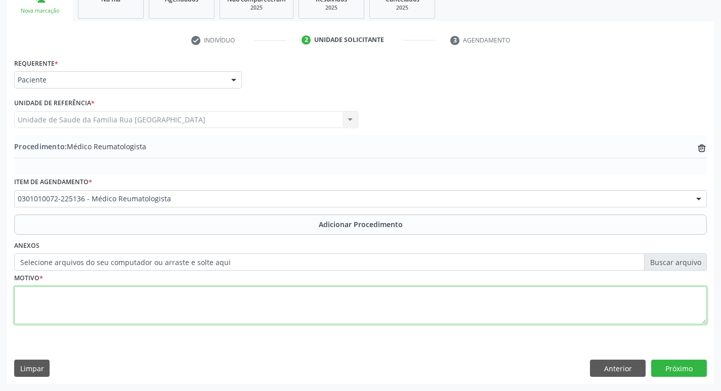
click at [90, 314] on textarea at bounding box center [360, 305] width 693 height 38
type textarea "FIBROMIALGIA."
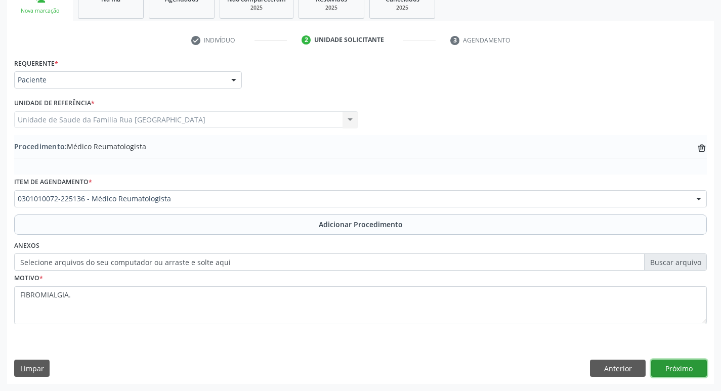
click at [687, 371] on button "Próximo" at bounding box center [679, 368] width 56 height 17
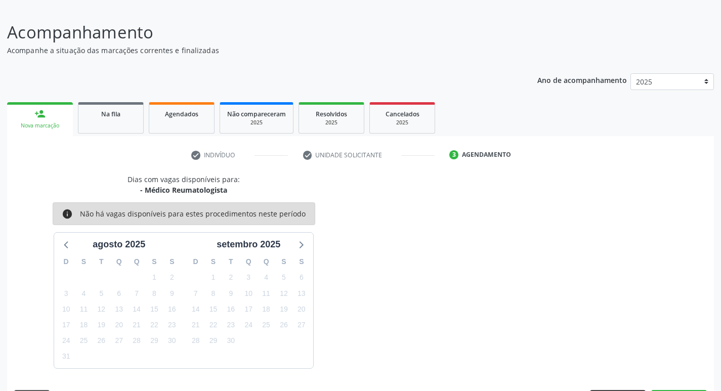
scroll to position [93, 0]
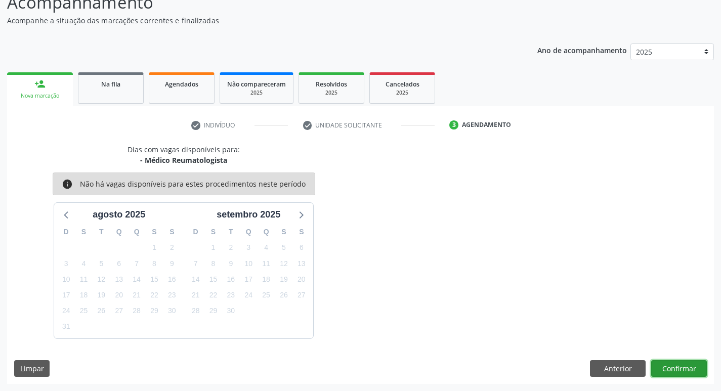
click at [662, 368] on button "Confirmar" at bounding box center [679, 368] width 56 height 17
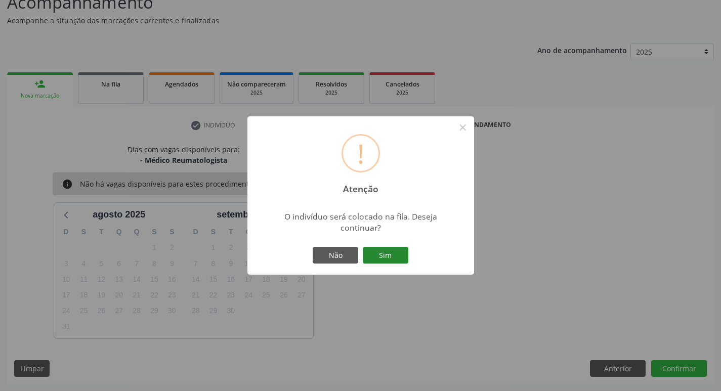
click at [401, 250] on button "Sim" at bounding box center [386, 255] width 46 height 17
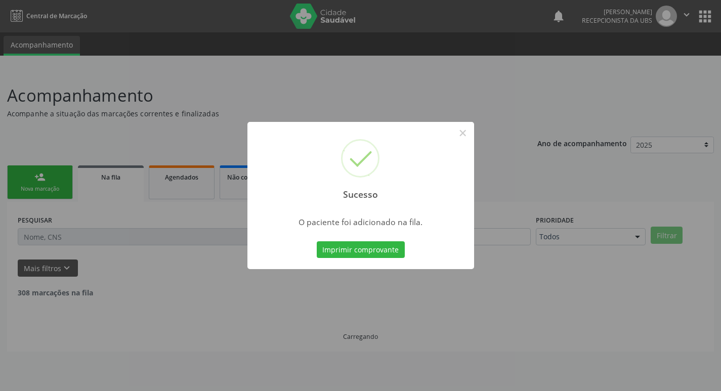
scroll to position [0, 0]
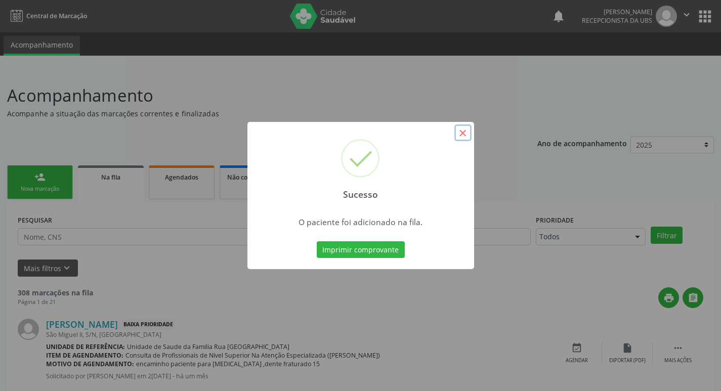
click at [460, 133] on button "×" at bounding box center [462, 132] width 17 height 17
